Goal: Transaction & Acquisition: Purchase product/service

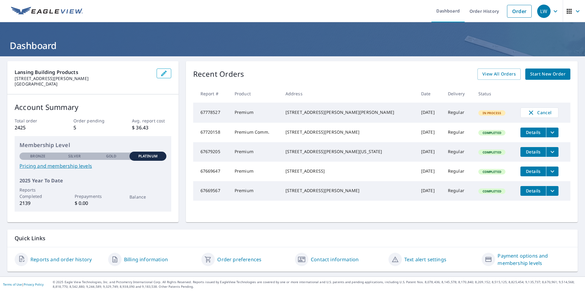
click at [549, 77] on span "Start New Order" at bounding box center [547, 74] width 35 height 8
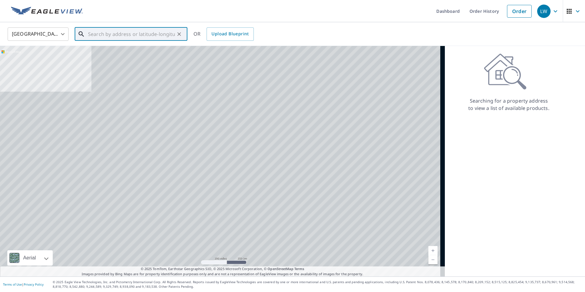
click at [123, 39] on input "text" at bounding box center [131, 34] width 87 height 17
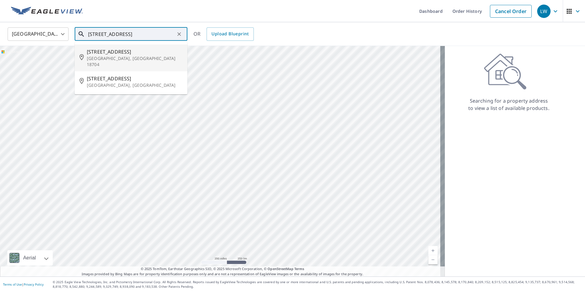
click at [101, 52] on span "125 Courtdale Ave" at bounding box center [135, 51] width 96 height 7
type input "125 Courtdale Ave Courtdale, PA 18704"
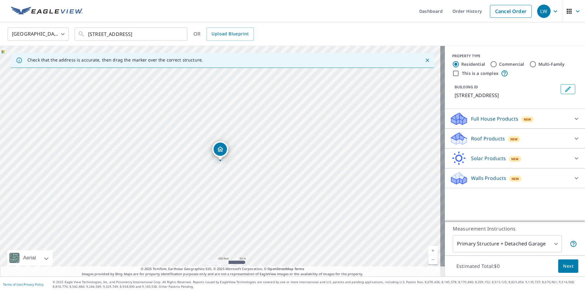
click at [486, 242] on body "LW LW Dashboard Order History Cancel Order LW United States US ​ 125 Courtdale …" at bounding box center [292, 146] width 585 height 292
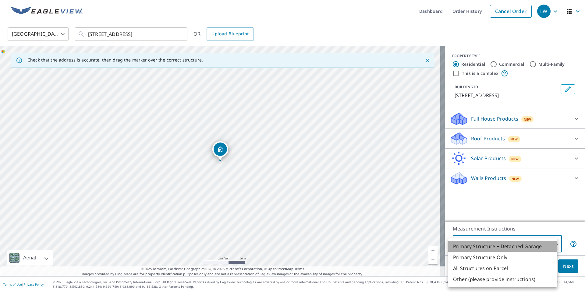
click at [489, 241] on li "Primary Structure + Detached Garage" at bounding box center [502, 246] width 109 height 11
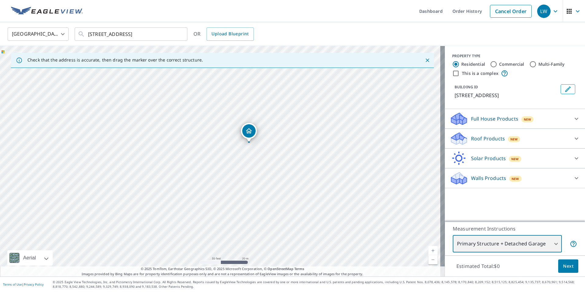
drag, startPoint x: 217, startPoint y: 208, endPoint x: 236, endPoint y: 158, distance: 53.8
click at [236, 158] on div "125 Courtdale Ave Courtdale, PA 18704" at bounding box center [222, 161] width 445 height 231
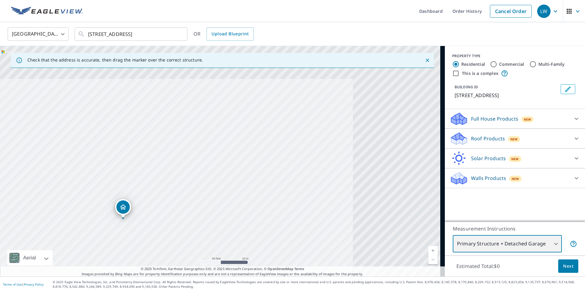
drag, startPoint x: 179, startPoint y: 190, endPoint x: 53, endPoint y: 266, distance: 147.1
click at [53, 266] on div "125 Courtdale Ave Courtdale, PA 18704" at bounding box center [222, 161] width 445 height 231
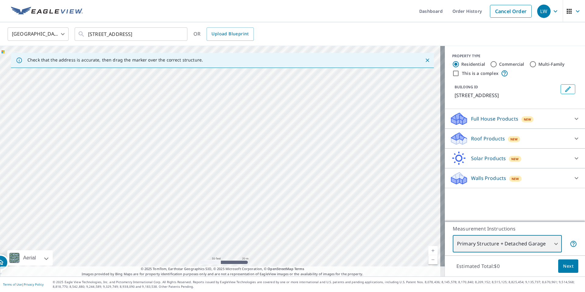
drag, startPoint x: 180, startPoint y: 236, endPoint x: 181, endPoint y: 213, distance: 23.2
click at [178, 216] on div "125 Courtdale Ave Courtdale, PA 18704" at bounding box center [222, 161] width 445 height 231
click at [127, 31] on input "125 Courtdale Ave Courtdale, PA 18704" at bounding box center [131, 34] width 87 height 17
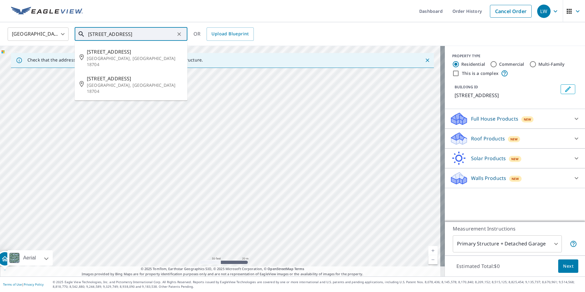
click at [181, 34] on icon "Clear" at bounding box center [179, 34] width 6 height 6
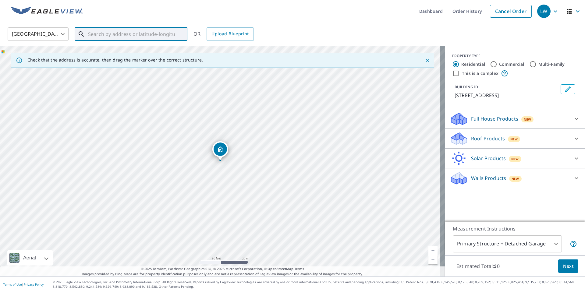
paste input "283 Kossack St"
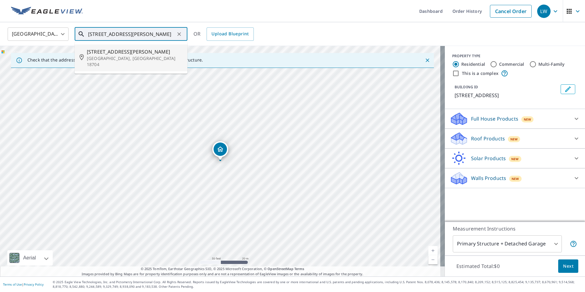
click at [120, 53] on span "283 Kossack St" at bounding box center [135, 51] width 96 height 7
type input "283 Kossack St Kingston, PA 18704"
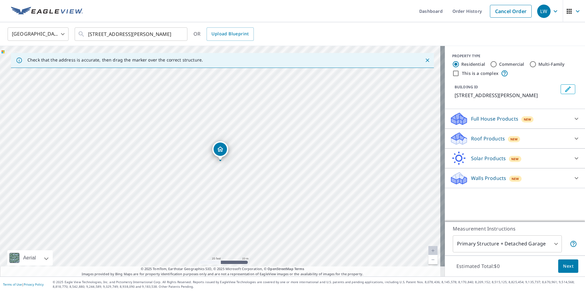
click at [565, 265] on span "Next" at bounding box center [568, 267] width 10 height 8
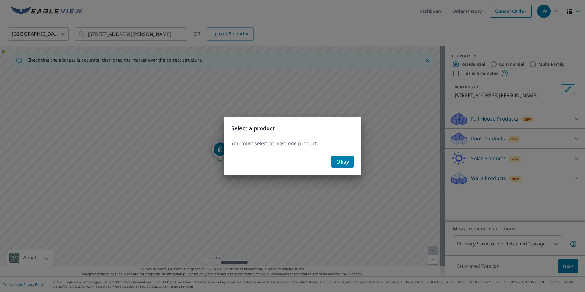
click at [341, 162] on span "Okay" at bounding box center [342, 162] width 12 height 9
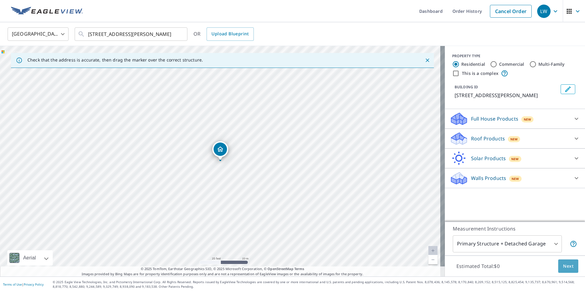
click at [567, 268] on span "Next" at bounding box center [568, 267] width 10 height 8
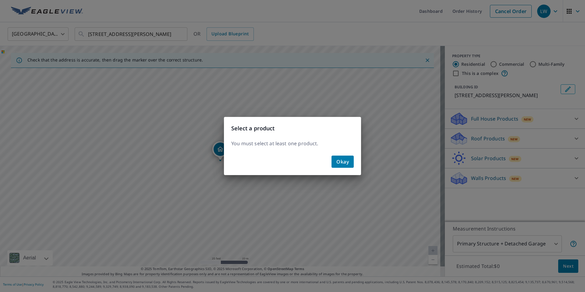
click at [342, 159] on span "Okay" at bounding box center [342, 162] width 12 height 9
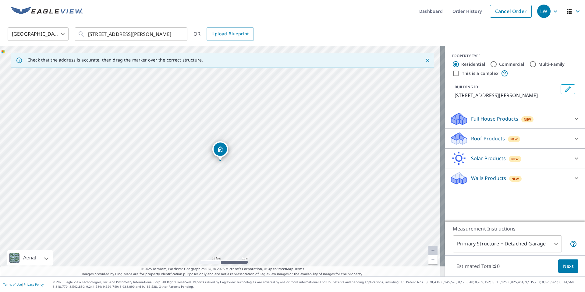
click at [489, 120] on p "Full House Products" at bounding box center [494, 118] width 47 height 7
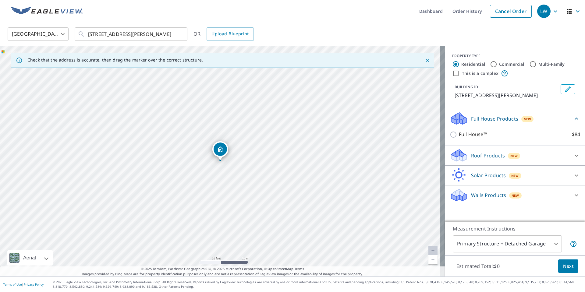
click at [489, 121] on p "Full House Products" at bounding box center [494, 118] width 47 height 7
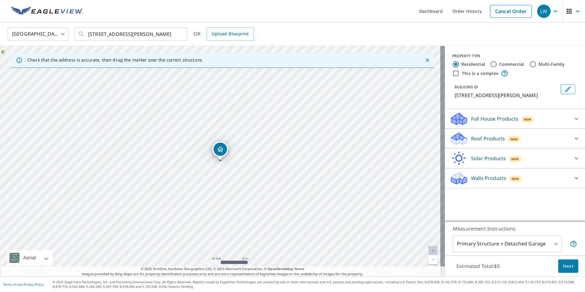
click at [487, 134] on div "Roof Products New" at bounding box center [509, 139] width 119 height 14
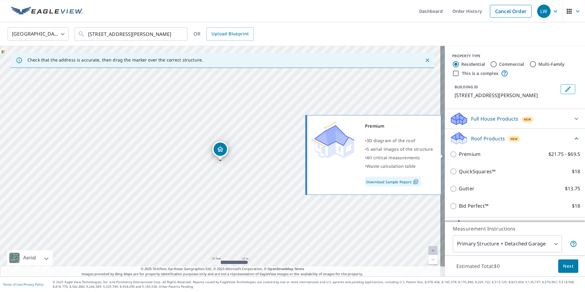
click at [450, 155] on input "Premium $21.75 - $69.5" at bounding box center [454, 154] width 9 height 7
checkbox input "true"
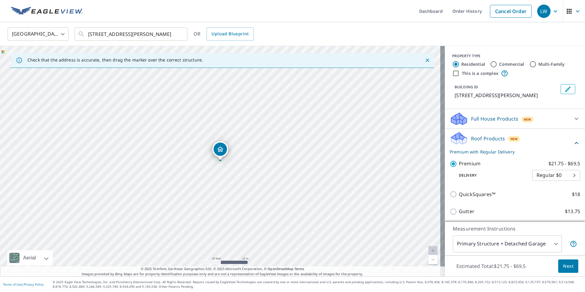
click at [562, 270] on button "Next" at bounding box center [568, 267] width 20 height 14
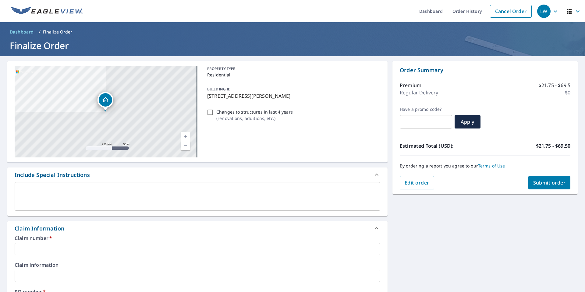
click at [37, 184] on div "x ​" at bounding box center [198, 196] width 366 height 29
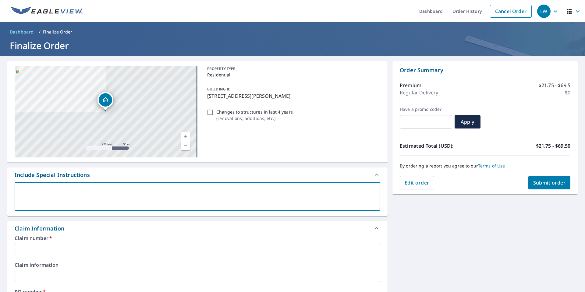
type textarea "i"
type textarea "x"
type textarea "in"
type textarea "x"
type textarea "inc"
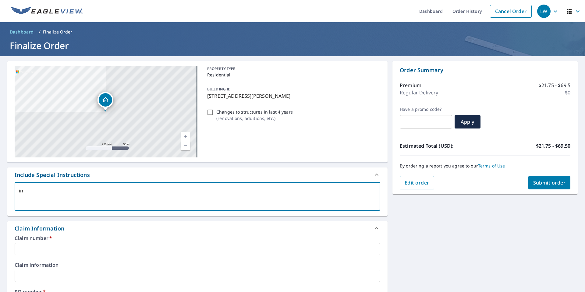
type textarea "x"
type textarea "incl"
type textarea "x"
type textarea "inclu"
type textarea "x"
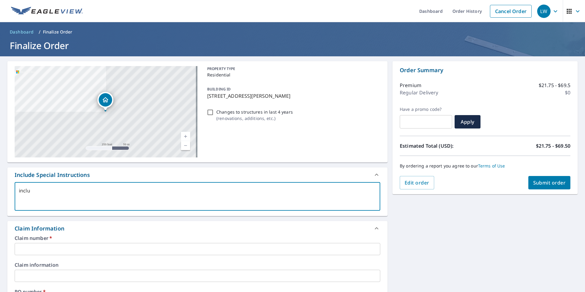
type textarea "includ"
type textarea "x"
type textarea "include"
type textarea "x"
type textarea "include"
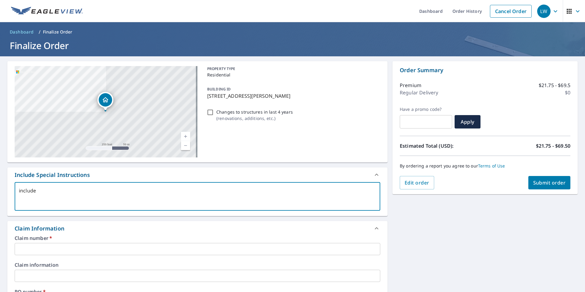
type textarea "x"
type textarea "include a"
type textarea "x"
type textarea "include al"
type textarea "x"
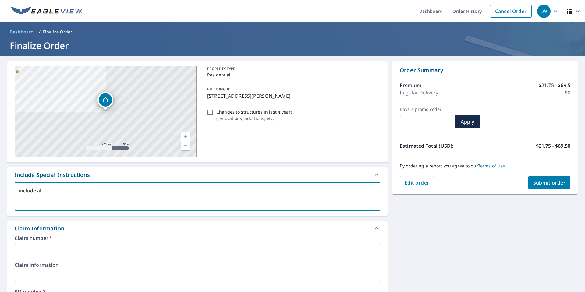
type textarea "include all"
type textarea "x"
type textarea "include all"
type textarea "x"
type textarea "include all s"
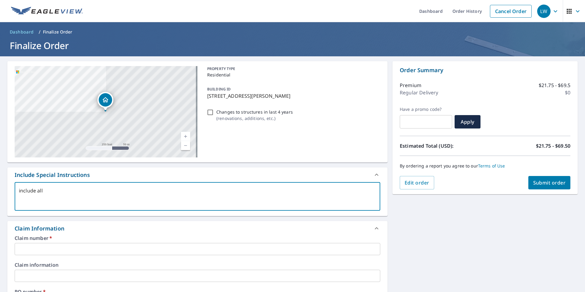
type textarea "x"
type textarea "include all st"
type textarea "x"
type textarea "include all stru"
type textarea "x"
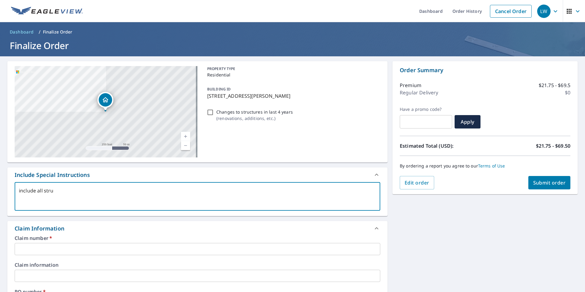
type textarea "include all struc"
type textarea "x"
type textarea "include all struct"
type textarea "x"
type textarea "include all structu"
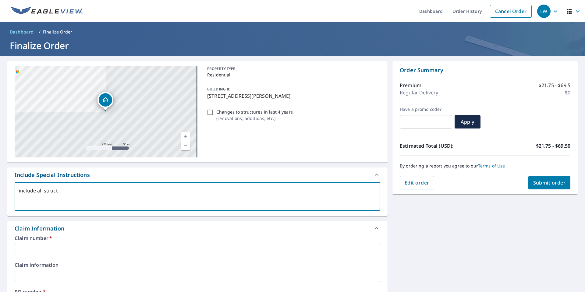
type textarea "x"
type textarea "include all structur"
type textarea "x"
type textarea "include all structure"
type textarea "x"
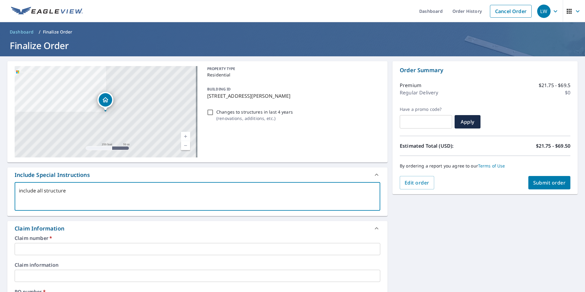
type textarea "include all structures"
type textarea "x"
type textarea "include all structures"
type textarea "x"
type textarea "include all structures o"
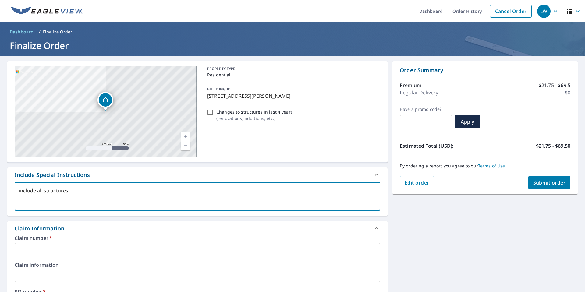
type textarea "x"
type textarea "include all structures on"
type textarea "x"
type textarea "include all structures on"
type textarea "x"
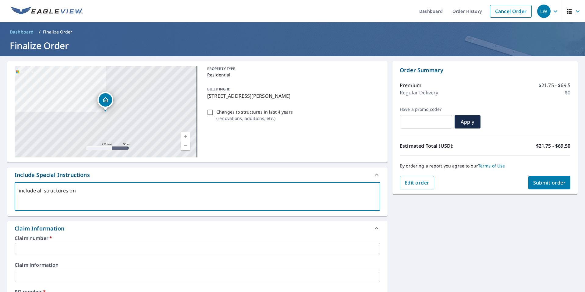
type textarea "include all structures on p"
type textarea "x"
type textarea "include all structures on pr"
type textarea "x"
type textarea "include all structures on pro"
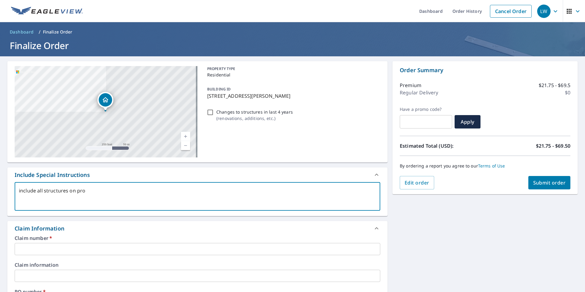
type textarea "x"
type textarea "include all structures on prop"
type textarea "x"
type textarea "include all structures on prope"
type textarea "x"
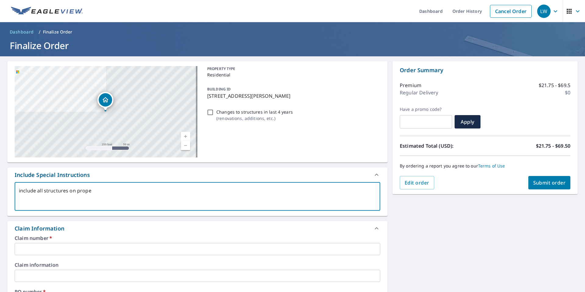
type textarea "include all structures on proper"
type textarea "x"
type textarea "include all structures on propert"
type textarea "x"
type textarea "include all structures on property"
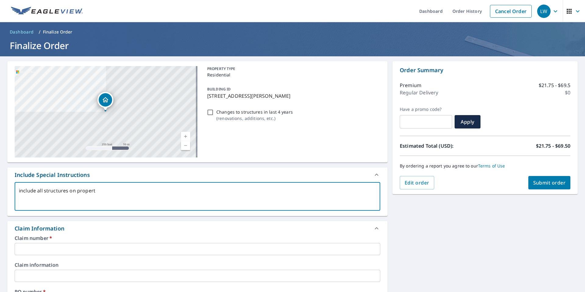
type textarea "x"
type textarea "include all structures on property"
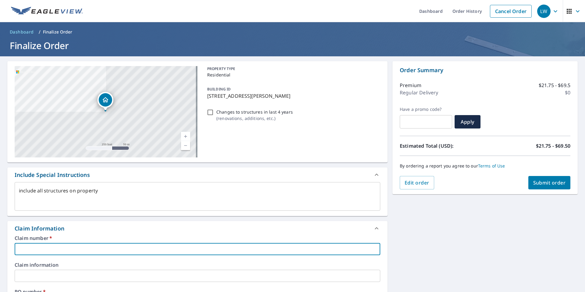
type textarea "x"
type input "1"
type textarea "x"
type input "10"
type textarea "x"
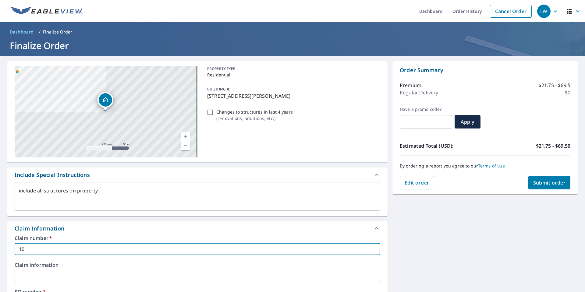
type input "106"
type textarea "x"
type input "1060"
type textarea "x"
type input "10603"
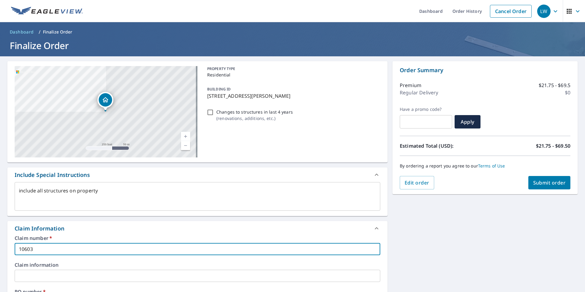
type textarea "x"
type input "106030"
type textarea "x"
type input "1060302"
type textarea "x"
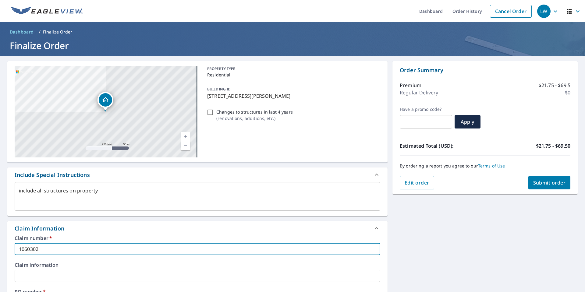
type input "1060302"
type textarea "x"
type input "1060302 S"
type textarea "x"
type input "1060302 SA"
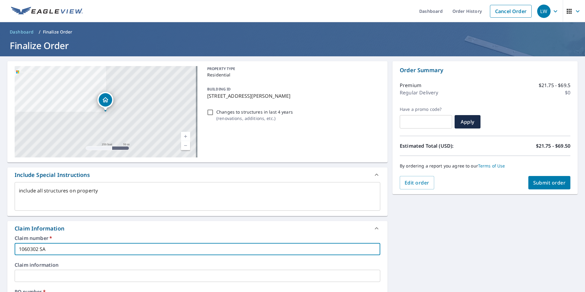
type textarea "x"
type input "1060302 SAR"
type textarea "x"
type input "1060302 SARN"
type textarea "x"
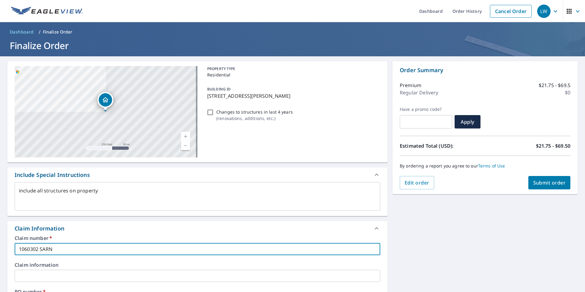
type input "1060302 SARNA"
type textarea "x"
type input "1060302 SARNAK"
type textarea "x"
type input "1060302 SARNAK"
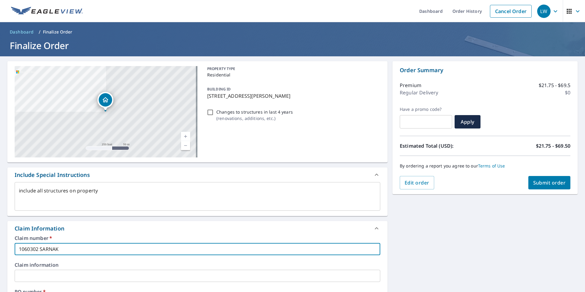
type textarea "x"
type input "1060302 SARNAK R"
type textarea "x"
type input "1060302 SARNAK RF"
type textarea "x"
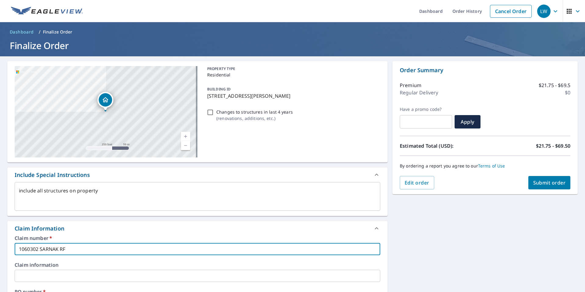
type input "1060302 SARNAK RFG"
type textarea "x"
type input "1060302 SARNAK RFG"
type textarea "x"
type input "1060302 SARNAK RFG D"
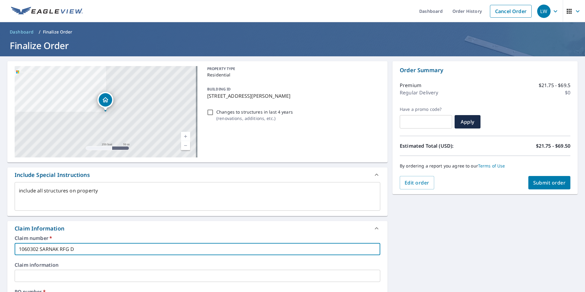
type textarea "x"
type input "1060302 SARNAK RFG"
type textarea "x"
type input "1060302 SARNAK RFG S"
type textarea "x"
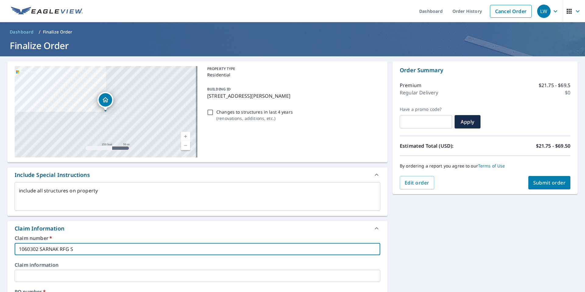
type input "1060302 SARNAK RFG SI"
type textarea "x"
type input "1060302 SARNAK RFG SID"
type textarea "x"
type input "1060302 SARNAK RFG SIDI"
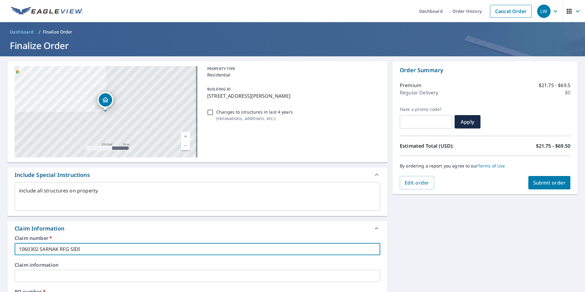
type textarea "x"
type input "1060302 SARNAK RFG SIDIN"
type textarea "x"
type input "1060302 SARNAK RFG SIDING"
type textarea "x"
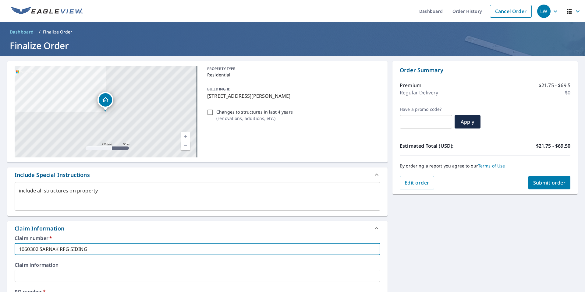
type input "1060302 SARNAK RFG SIDING"
type textarea "x"
type input "1060302 SARNAK RFG SIDING W"
type textarea "x"
type input "1060302 SARNAK RFG SIDING WI"
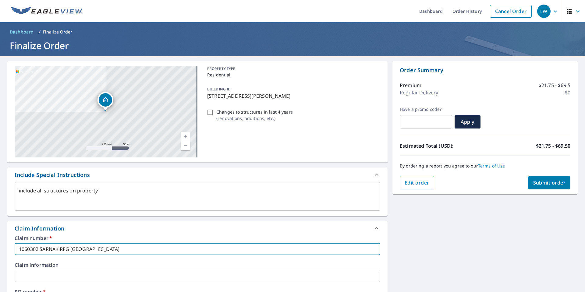
type textarea "x"
type input "1060302 SARNAK RFG SIDING WIN"
type textarea "x"
type input "1060302 SARNAK RFG SIDING WIND"
type textarea "x"
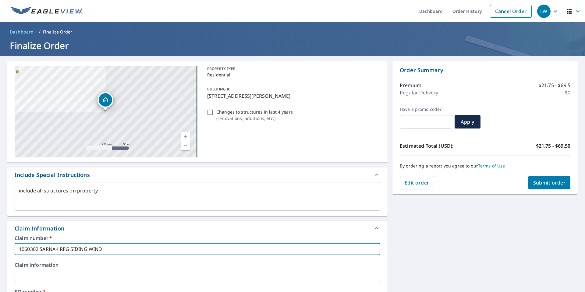
type input "1060302 SARNAK RFG SIDING WINDO"
type textarea "x"
type input "1060302 SARNAK RFG SIDING WINDOW"
type textarea "x"
type input "1060302 SARNAK RFG SIDING WINDOWS"
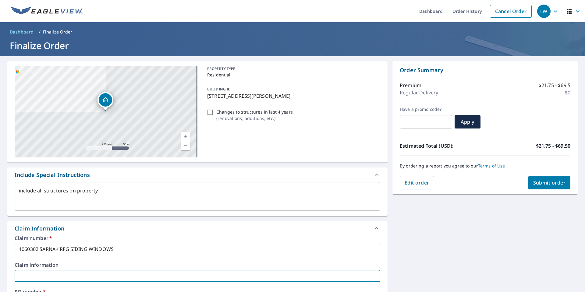
scroll to position [157, 0]
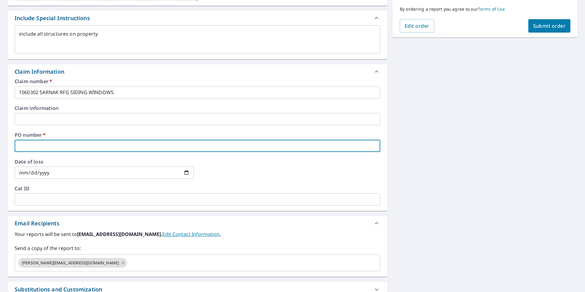
type textarea "x"
type input "S"
type textarea "x"
type input "SE"
type textarea "x"
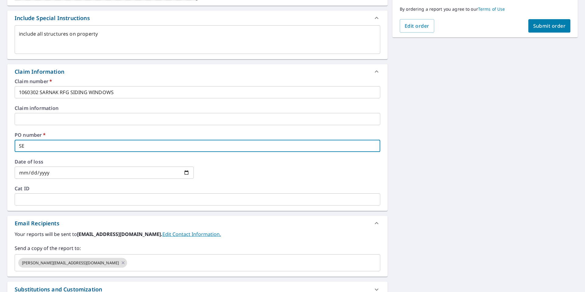
type input "SET"
type textarea "x"
type input "SETH"
type textarea "x"
type input "SETH"
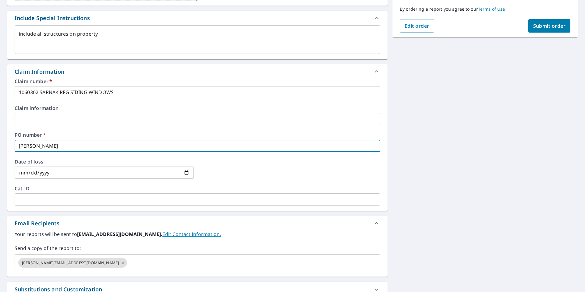
type textarea "x"
type input "SETH M"
type textarea "x"
type input "SETH MOY"
type textarea "x"
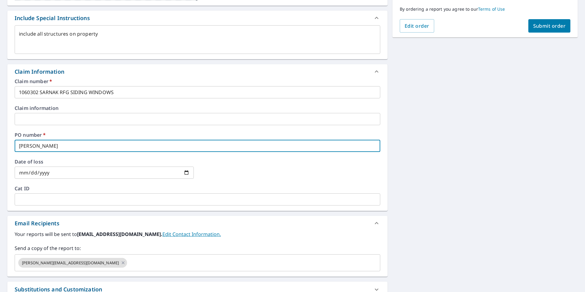
type input "SETH MOYE"
type textarea "x"
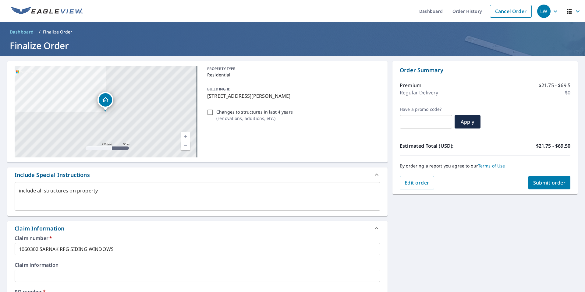
type input "SETH MOYER"
click at [545, 181] on span "Submit order" at bounding box center [549, 183] width 33 height 7
type textarea "x"
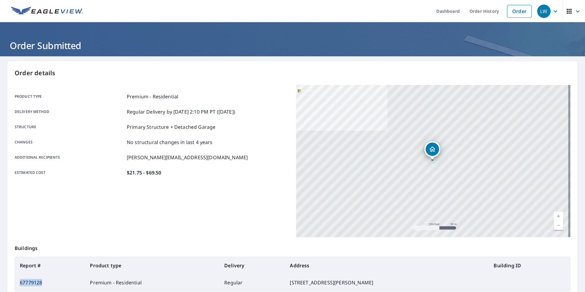
drag, startPoint x: 45, startPoint y: 286, endPoint x: 21, endPoint y: 285, distance: 23.8
click at [21, 285] on td "67779128" at bounding box center [50, 282] width 70 height 17
copy td "67779128"
drag, startPoint x: 356, startPoint y: 282, endPoint x: 292, endPoint y: 283, distance: 64.3
click at [292, 283] on td "283 Kossack St, Kingston PA 18704" at bounding box center [387, 282] width 204 height 17
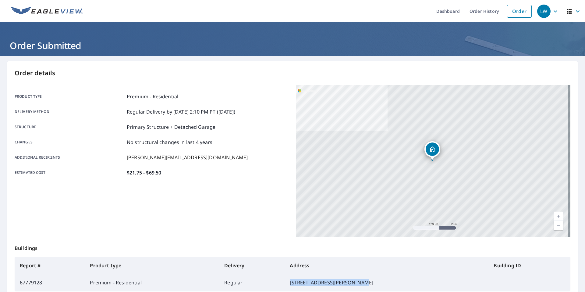
copy td "283 Kossack St, Kingston PA"
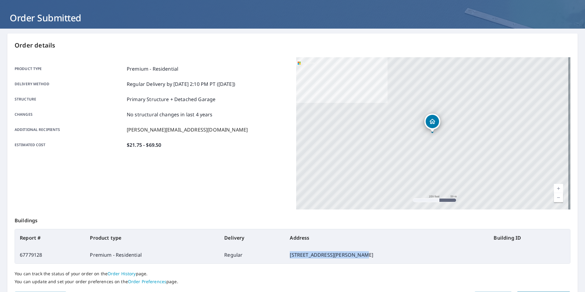
scroll to position [66, 0]
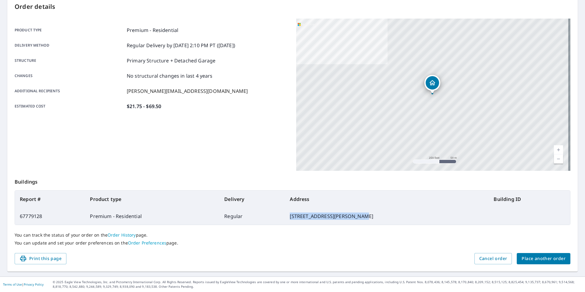
click at [535, 259] on span "Place another order" at bounding box center [544, 259] width 44 height 8
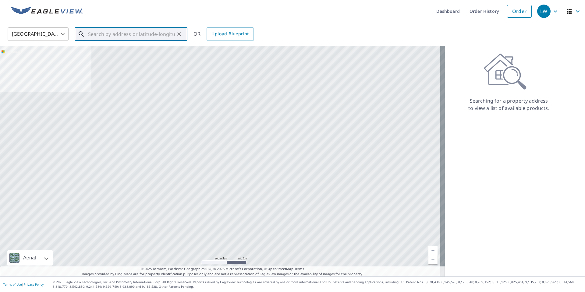
click at [123, 30] on input "text" at bounding box center [131, 34] width 87 height 17
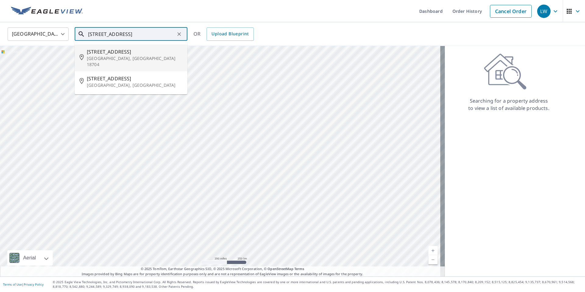
click at [112, 54] on span "145 Courtdale Ave" at bounding box center [135, 51] width 96 height 7
type input "145 Courtdale Ave Courtdale, PA 18704"
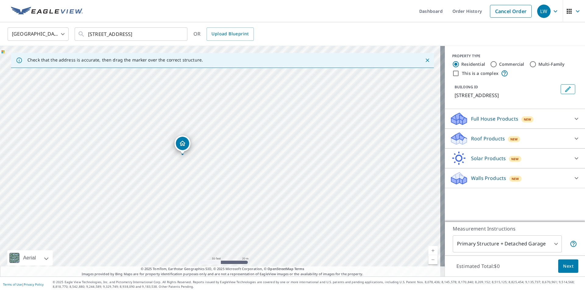
click at [490, 147] on div "Roof Products New Premium $21.75 - $69.5 QuickSquares™ $18 Gutter $13.75 Bid Pe…" at bounding box center [515, 139] width 140 height 20
click at [491, 138] on p "Roof Products" at bounding box center [488, 138] width 34 height 7
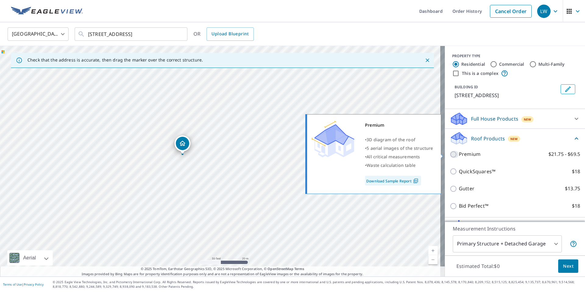
click at [450, 153] on input "Premium $21.75 - $69.5" at bounding box center [454, 154] width 9 height 7
checkbox input "true"
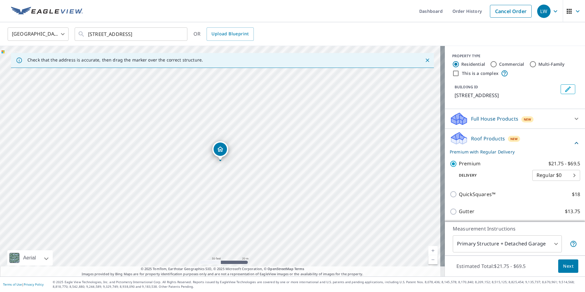
click at [476, 252] on body "LW LW Dashboard Order History Cancel Order LW United States US ​ 145 Courtdale …" at bounding box center [292, 146] width 585 height 292
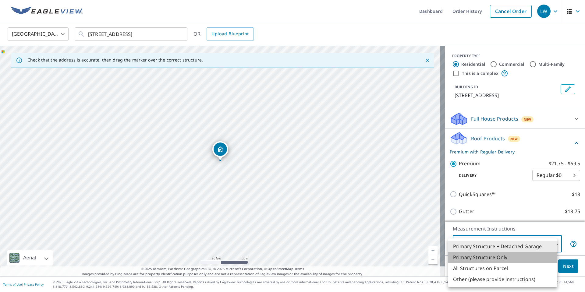
drag, startPoint x: 475, startPoint y: 257, endPoint x: 524, endPoint y: 268, distance: 50.3
click at [475, 257] on li "Primary Structure Only" at bounding box center [502, 257] width 109 height 11
type input "2"
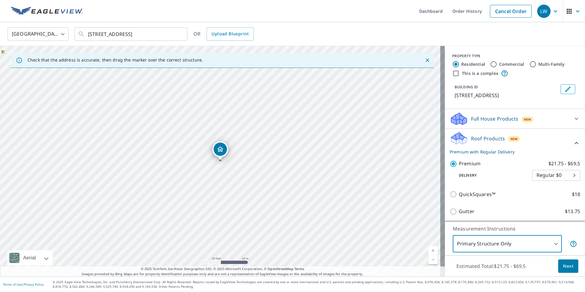
drag, startPoint x: 571, startPoint y: 269, endPoint x: 560, endPoint y: 266, distance: 10.9
click at [560, 266] on button "Next" at bounding box center [568, 267] width 20 height 14
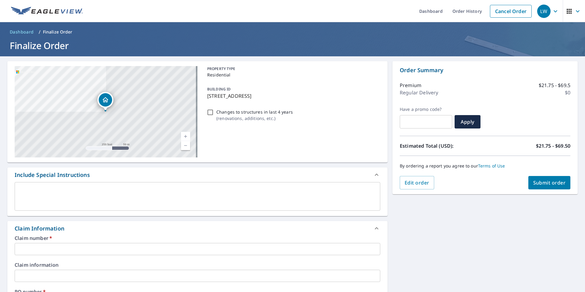
click at [30, 247] on input "text" at bounding box center [198, 249] width 366 height 12
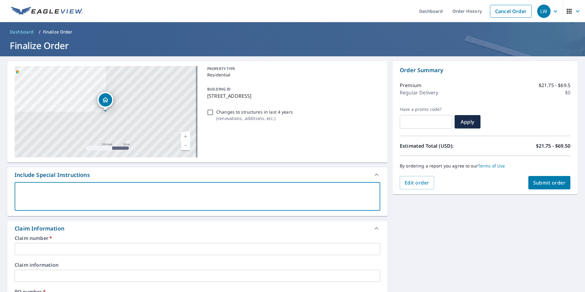
click at [59, 197] on textarea at bounding box center [197, 196] width 357 height 17
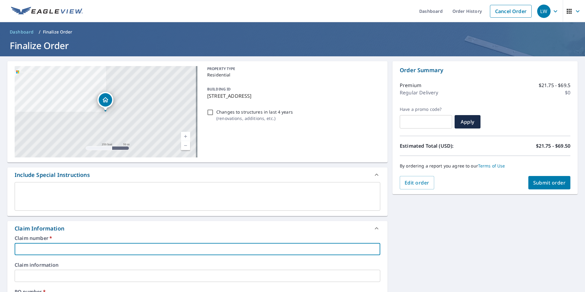
click at [41, 250] on input "text" at bounding box center [198, 249] width 366 height 12
type input "1060302 SARNAK RFG SIDING WINDOWS"
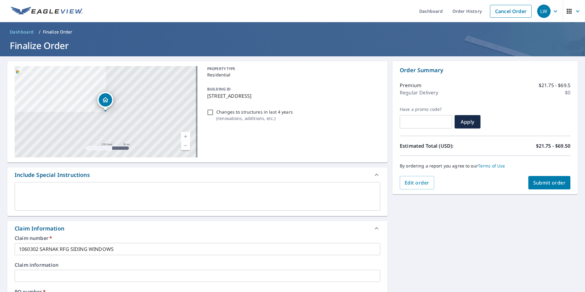
type input "SETH MOYER"
click at [541, 185] on span "Submit order" at bounding box center [549, 183] width 33 height 7
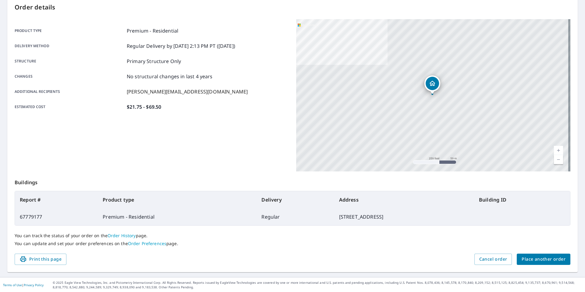
scroll to position [66, 0]
drag, startPoint x: 49, startPoint y: 216, endPoint x: 20, endPoint y: 216, distance: 29.3
click at [20, 216] on td "67779177" at bounding box center [56, 216] width 83 height 17
copy td "67779177"
drag, startPoint x: 355, startPoint y: 216, endPoint x: 281, endPoint y: 218, distance: 74.7
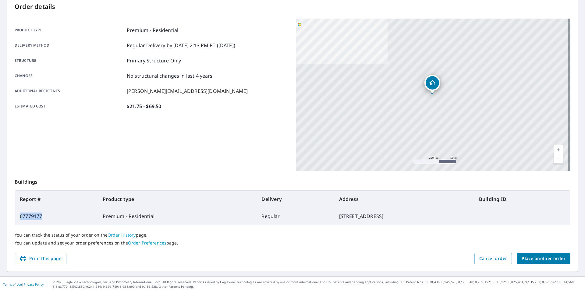
click at [334, 218] on td "145 Courtdale Ave, Courtdale PA 18704" at bounding box center [404, 216] width 140 height 17
copy td "145 Courtdale Ave, Courtdale PA"
